Goal: Task Accomplishment & Management: Manage account settings

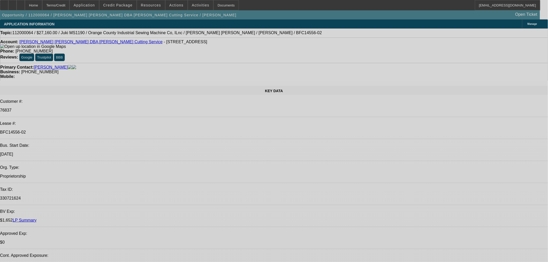
select select "0"
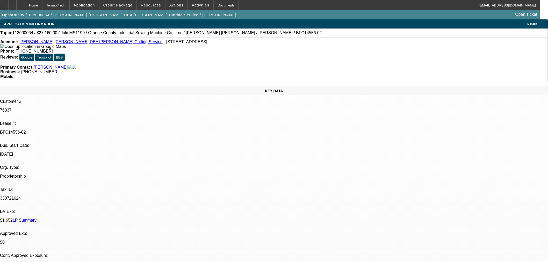
select select "0"
select select "0.1"
select select "4"
select select "0"
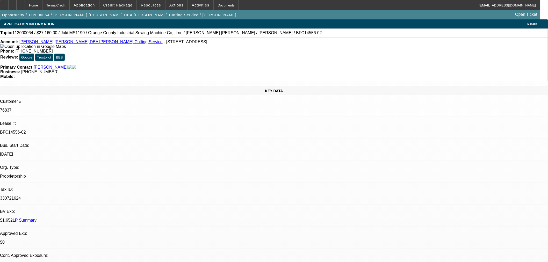
select select "0.1"
select select "4"
select select "0"
select select "0.1"
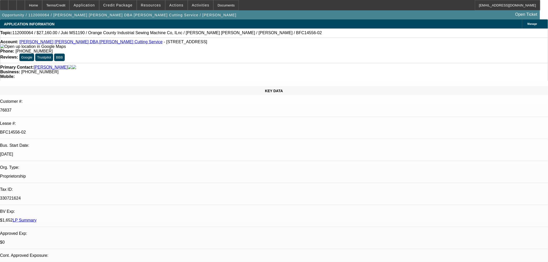
select select "4"
select select "0"
select select "0.1"
select select "4"
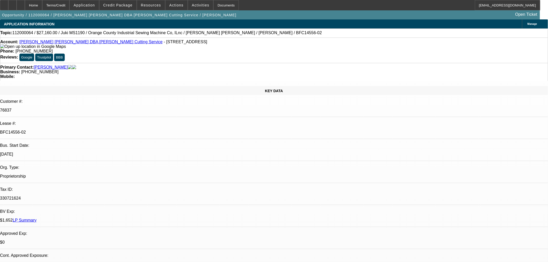
click at [49, 65] on link "[PERSON_NAME]" at bounding box center [51, 67] width 34 height 5
